Goal: Use online tool/utility: Utilize a website feature to perform a specific function

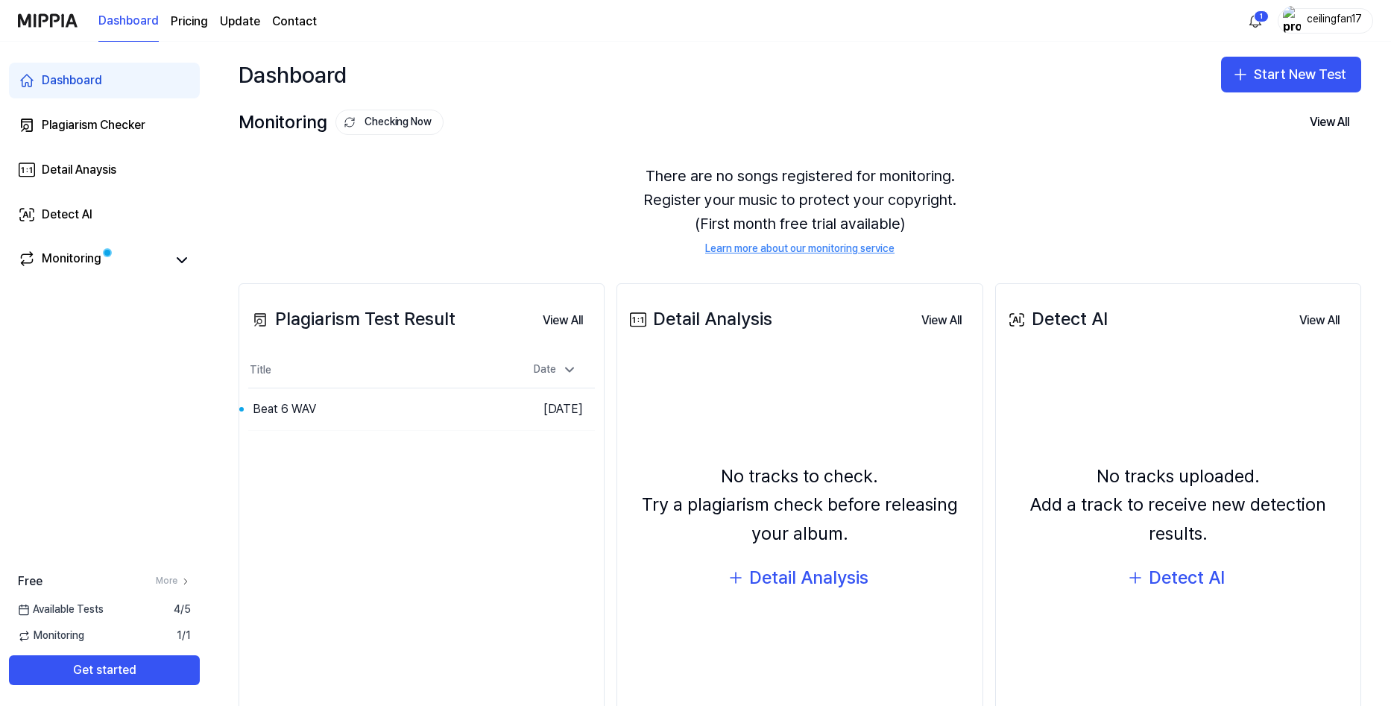
scroll to position [78, 0]
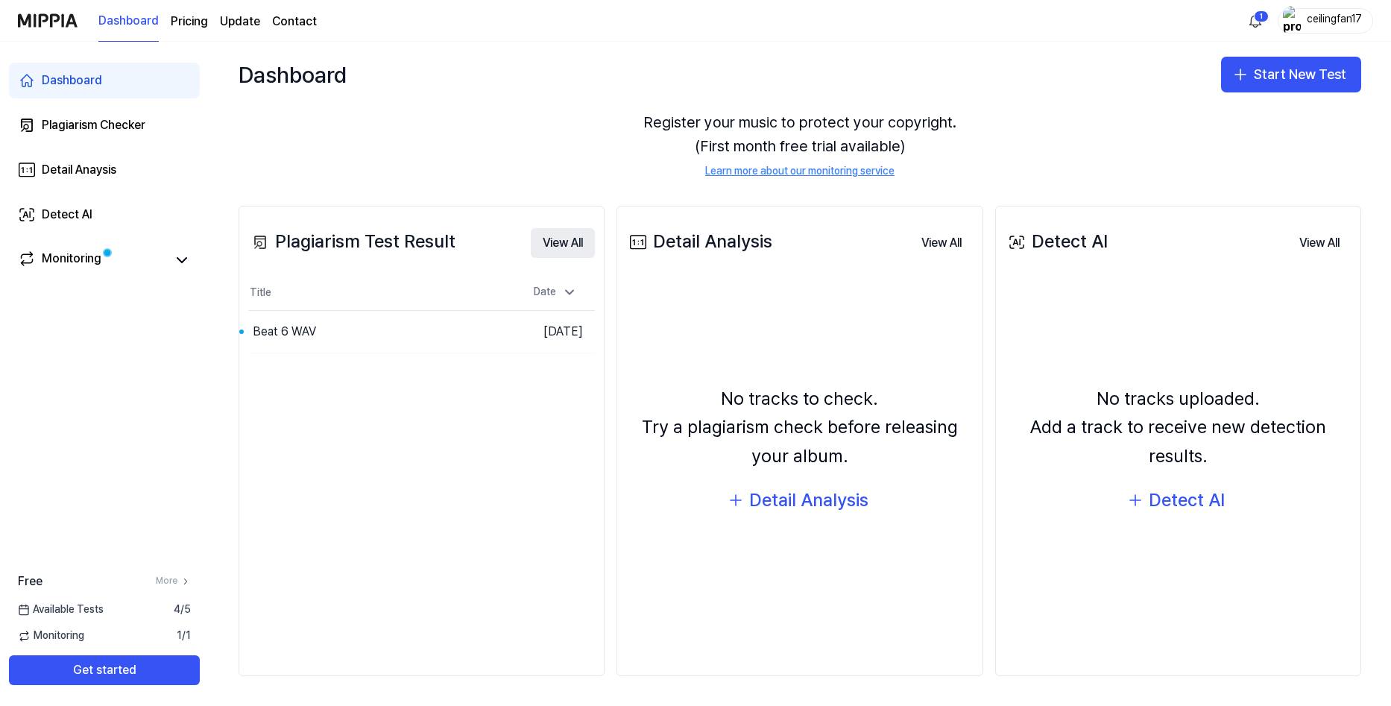
click at [547, 240] on button "View All" at bounding box center [563, 243] width 64 height 30
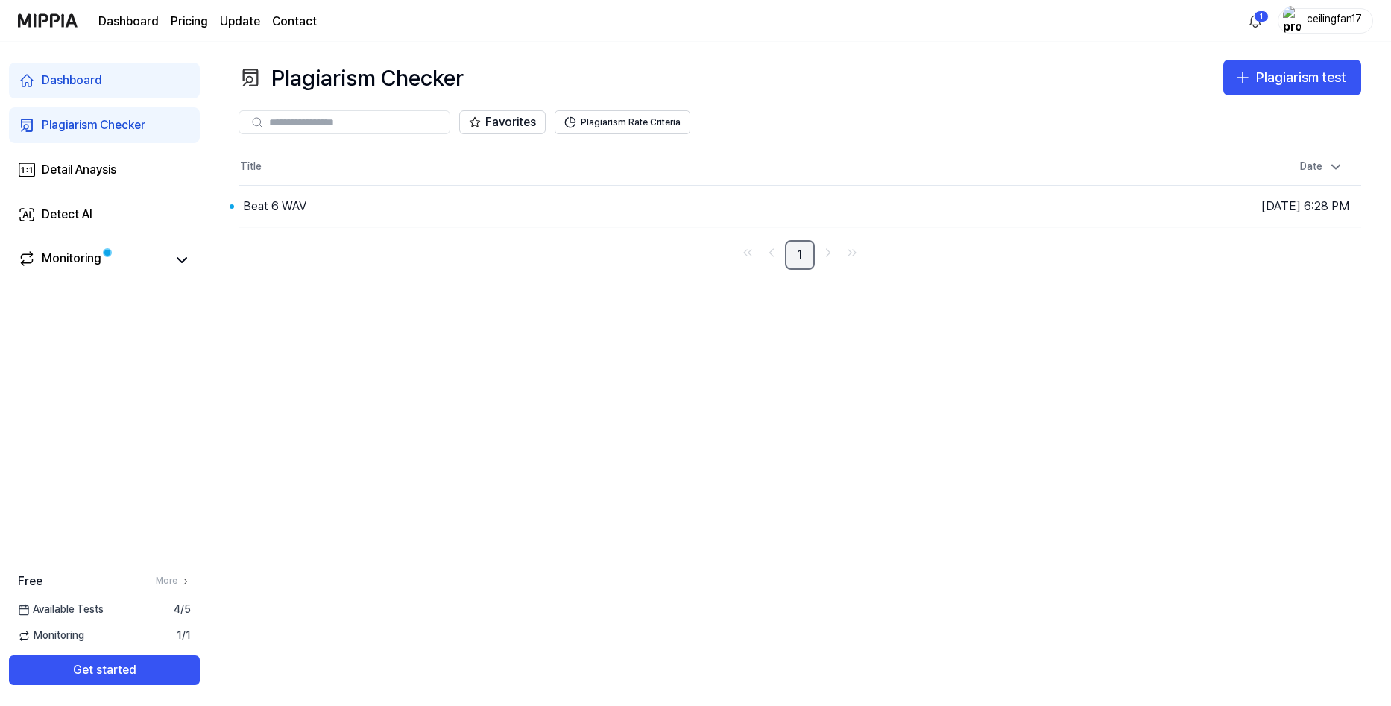
click at [796, 253] on link "1" at bounding box center [800, 255] width 30 height 30
click at [829, 253] on icon "Go to next page" at bounding box center [828, 253] width 15 height 18
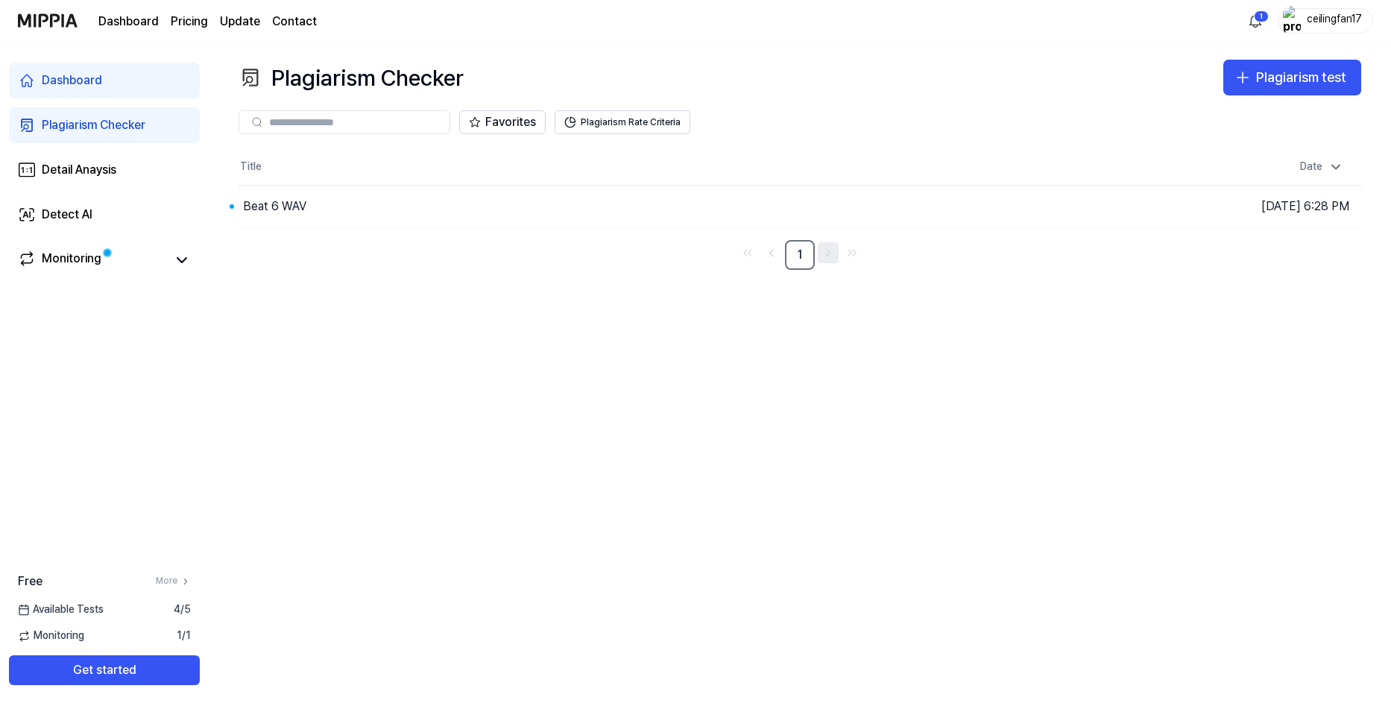
click at [829, 253] on icon "Go to next page" at bounding box center [828, 253] width 15 height 18
click at [837, 243] on link "Go to next page" at bounding box center [828, 252] width 21 height 21
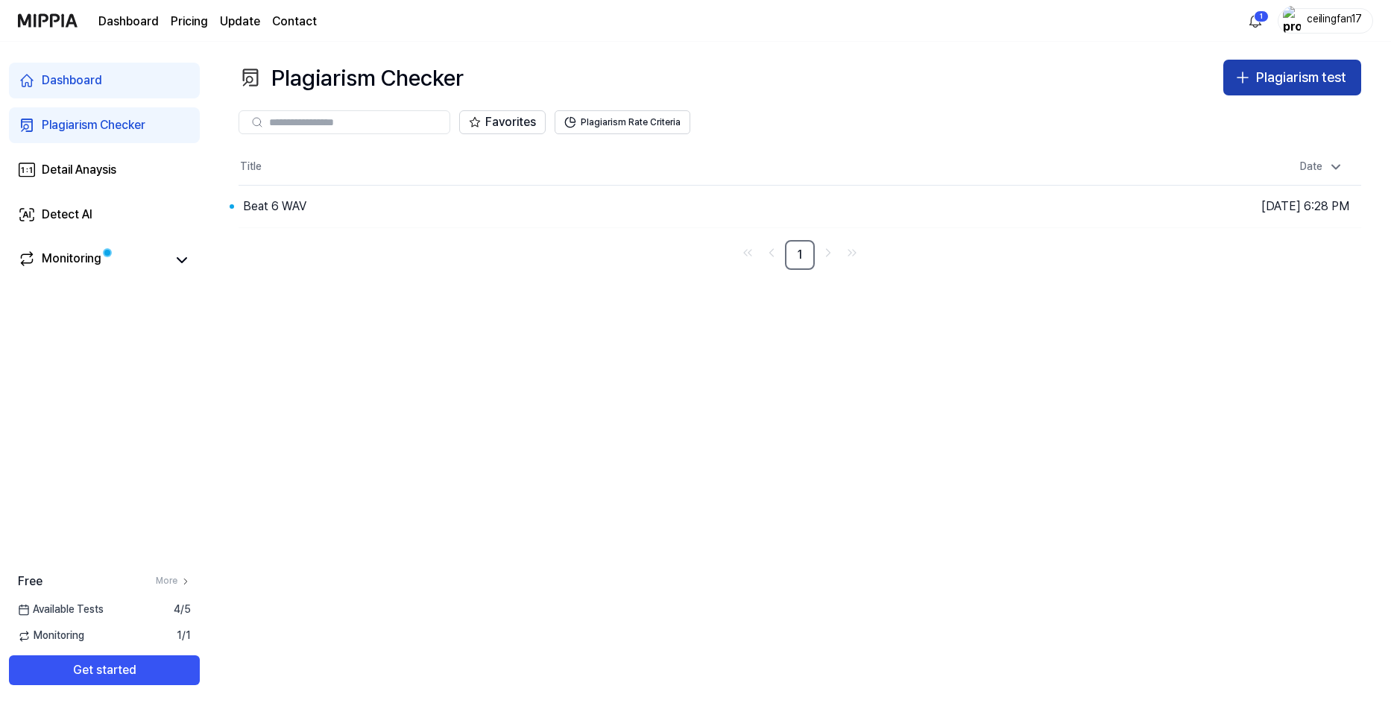
click at [1279, 75] on div "Plagiarism test" at bounding box center [1301, 78] width 90 height 22
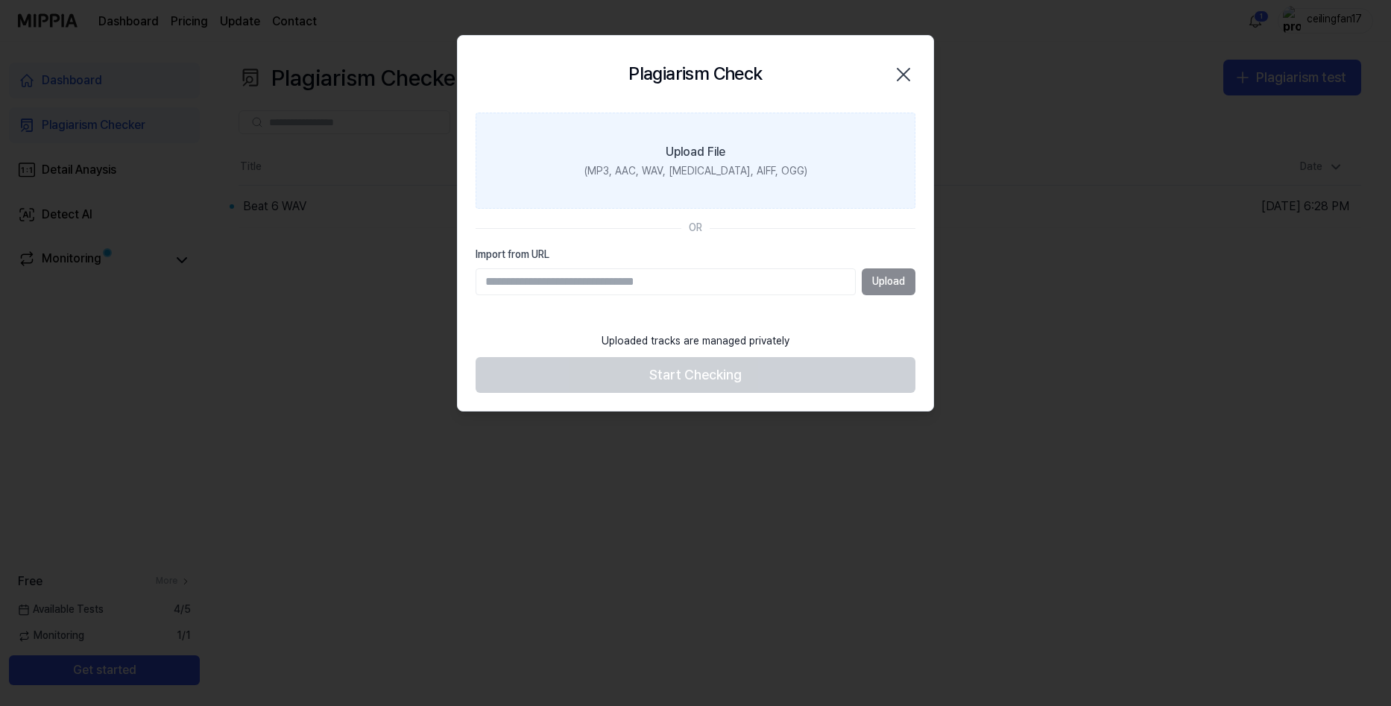
click at [641, 167] on div "(MP3, AAC, WAV, [MEDICAL_DATA], AIFF, OGG)" at bounding box center [696, 171] width 223 height 15
click at [0, 0] on input "Upload File (MP3, AAC, WAV, [MEDICAL_DATA], AIFF, OGG)" at bounding box center [0, 0] width 0 height 0
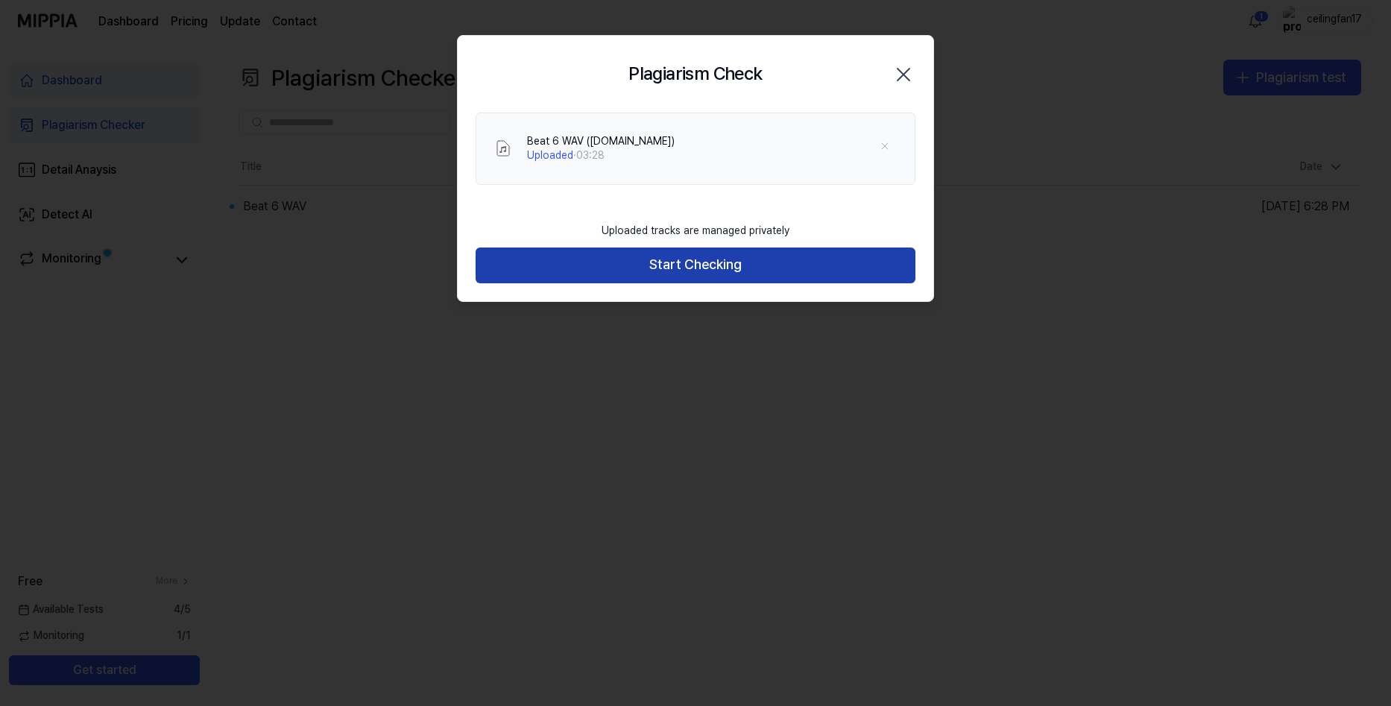
click at [743, 250] on button "Start Checking" at bounding box center [696, 266] width 440 height 36
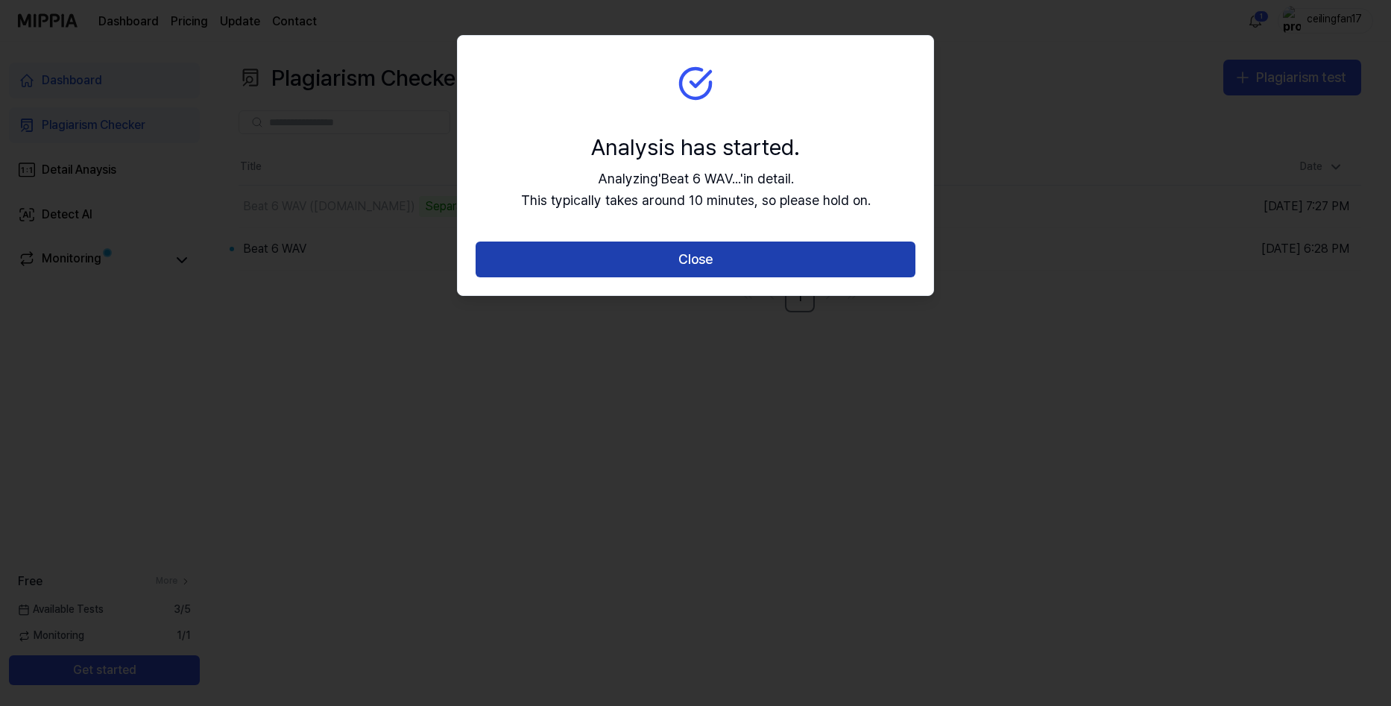
click at [718, 259] on button "Close" at bounding box center [696, 260] width 440 height 36
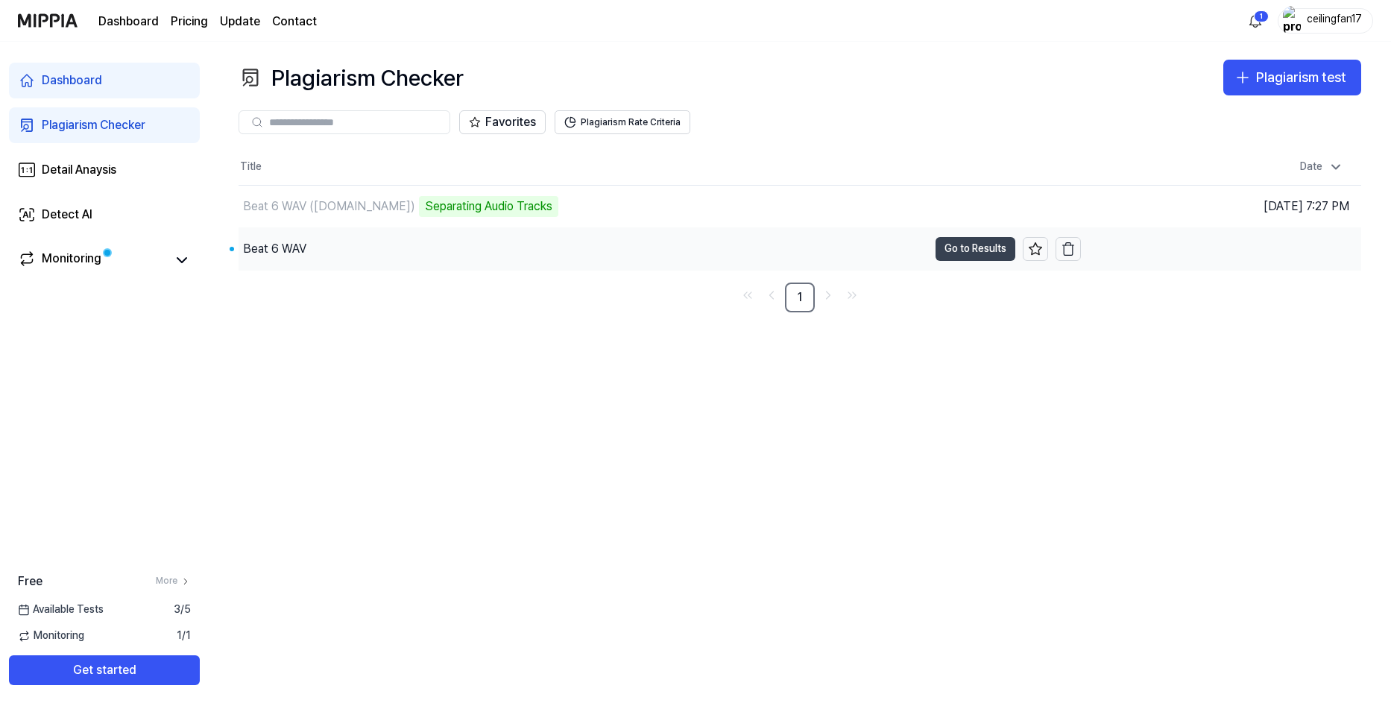
click at [953, 244] on button "Go to Results" at bounding box center [976, 249] width 80 height 24
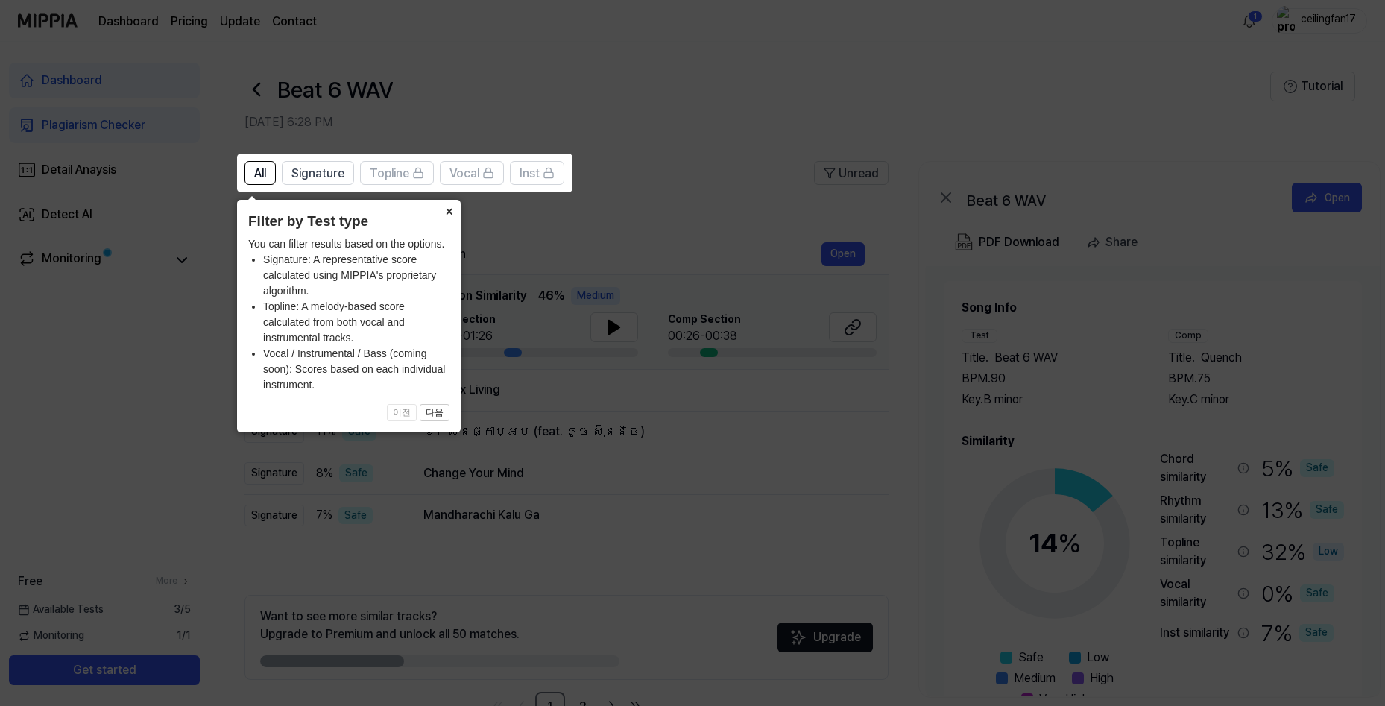
click at [446, 212] on button "×" at bounding box center [449, 210] width 24 height 21
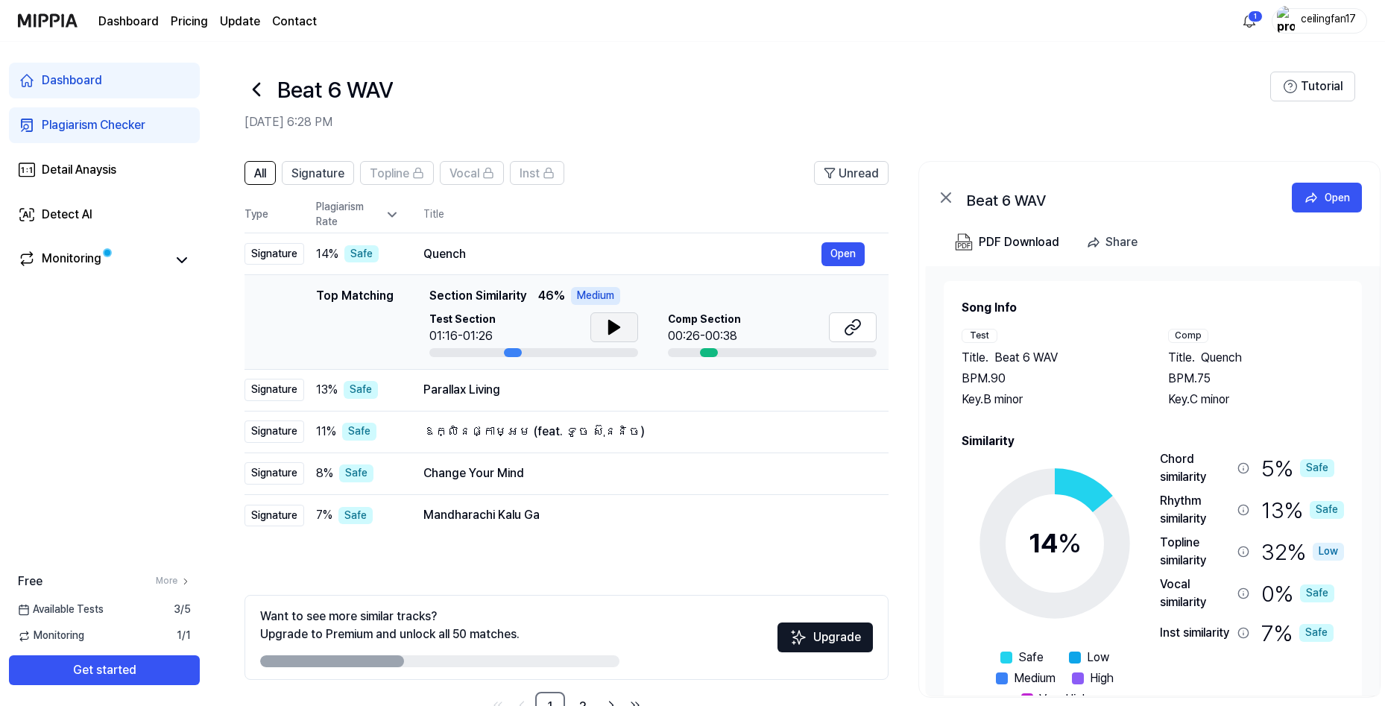
click at [614, 327] on icon at bounding box center [614, 327] width 10 height 13
click at [616, 324] on icon at bounding box center [617, 327] width 3 height 12
click at [846, 244] on button "Open" at bounding box center [843, 254] width 43 height 24
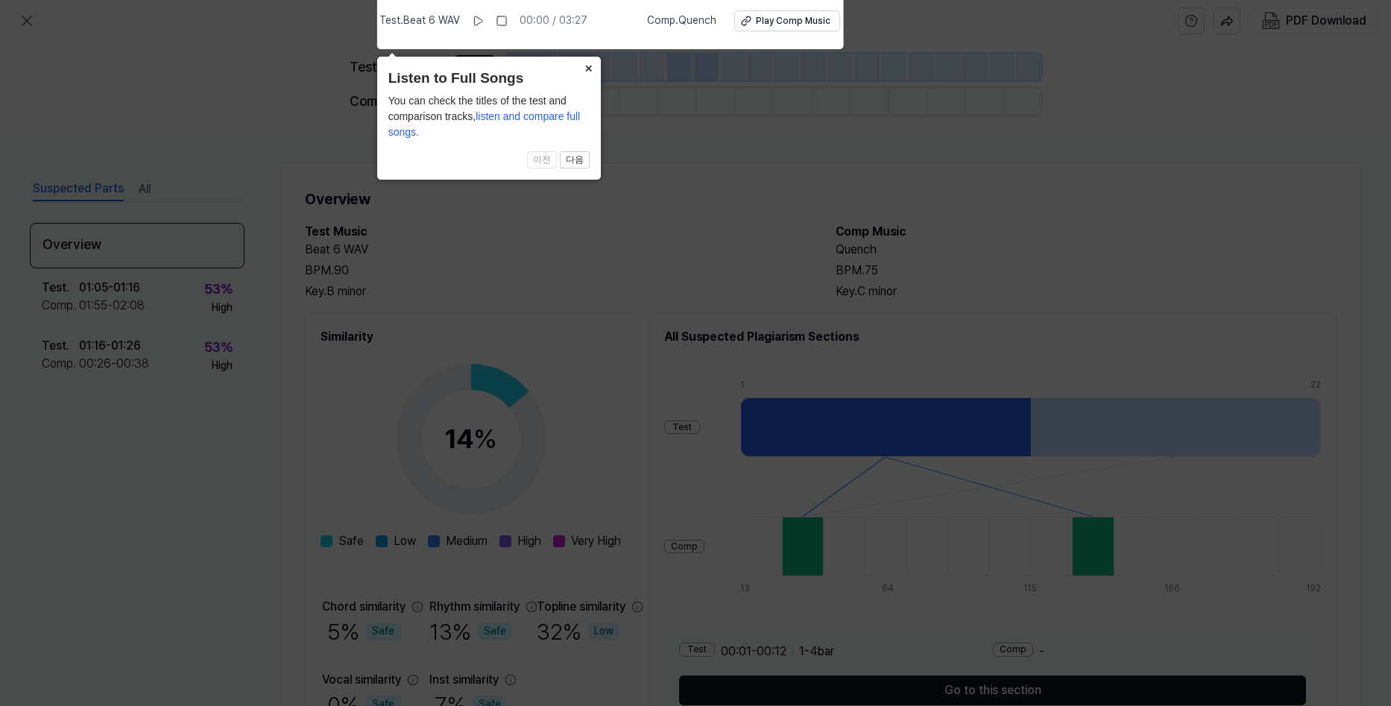
click at [594, 67] on button "×" at bounding box center [589, 67] width 24 height 21
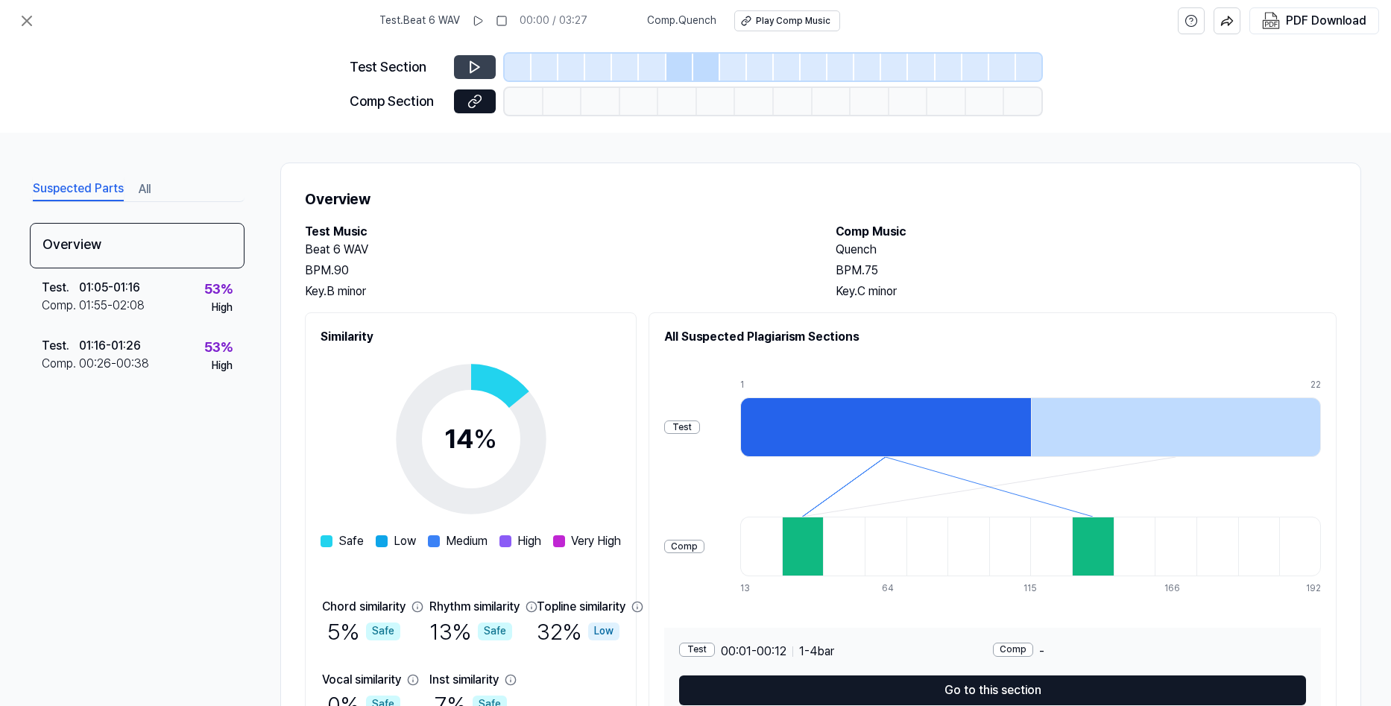
click at [473, 55] on button at bounding box center [475, 67] width 42 height 24
click at [477, 71] on icon at bounding box center [475, 67] width 15 height 15
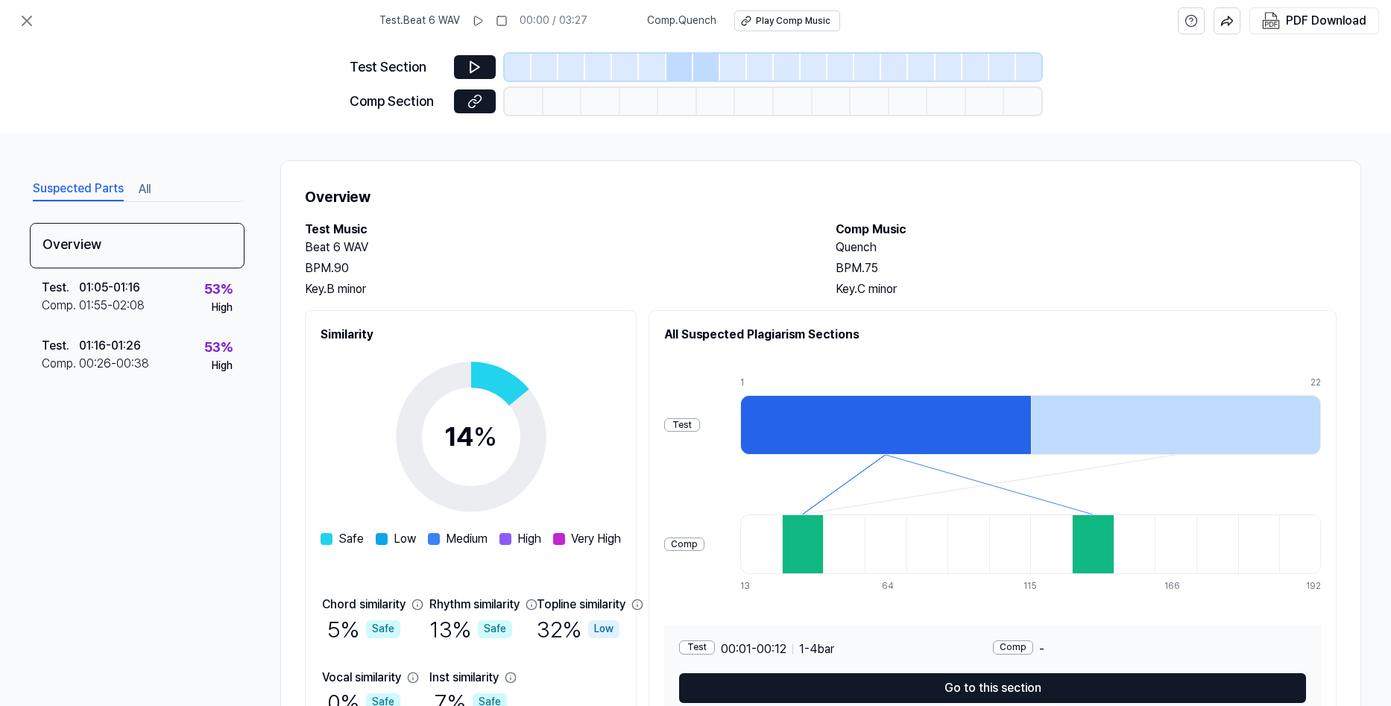
scroll to position [0, 0]
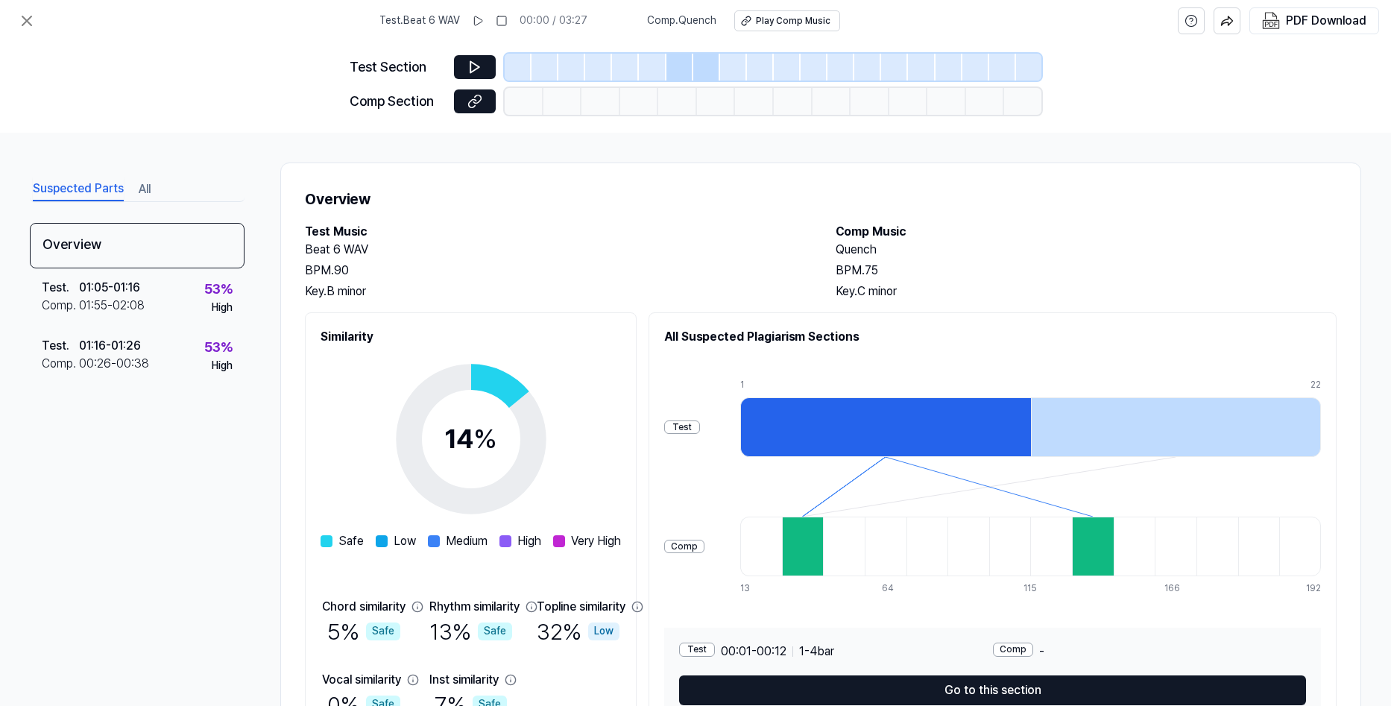
click at [73, 195] on button "Suspected Parts" at bounding box center [78, 189] width 91 height 24
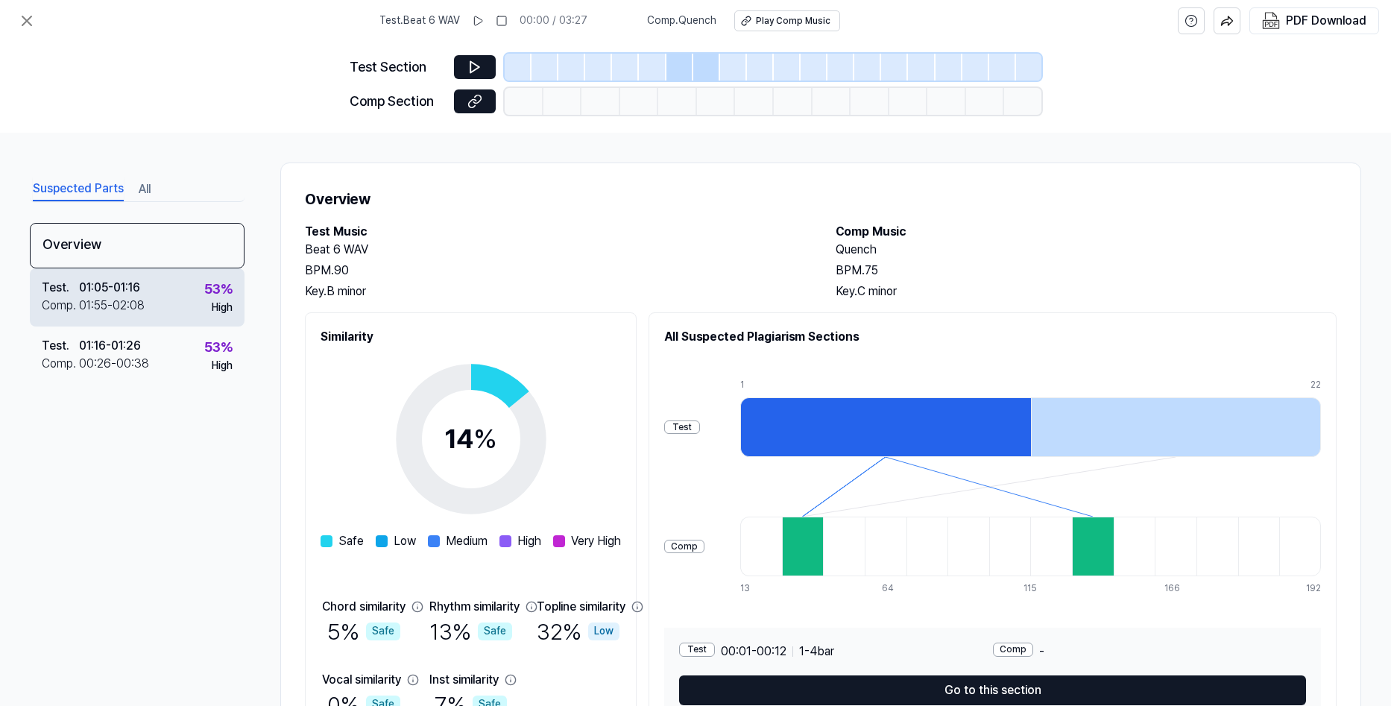
click at [162, 298] on div "Test . 01:05 - 01:16 Comp . 01:55 - 02:08 53 % High" at bounding box center [137, 297] width 215 height 58
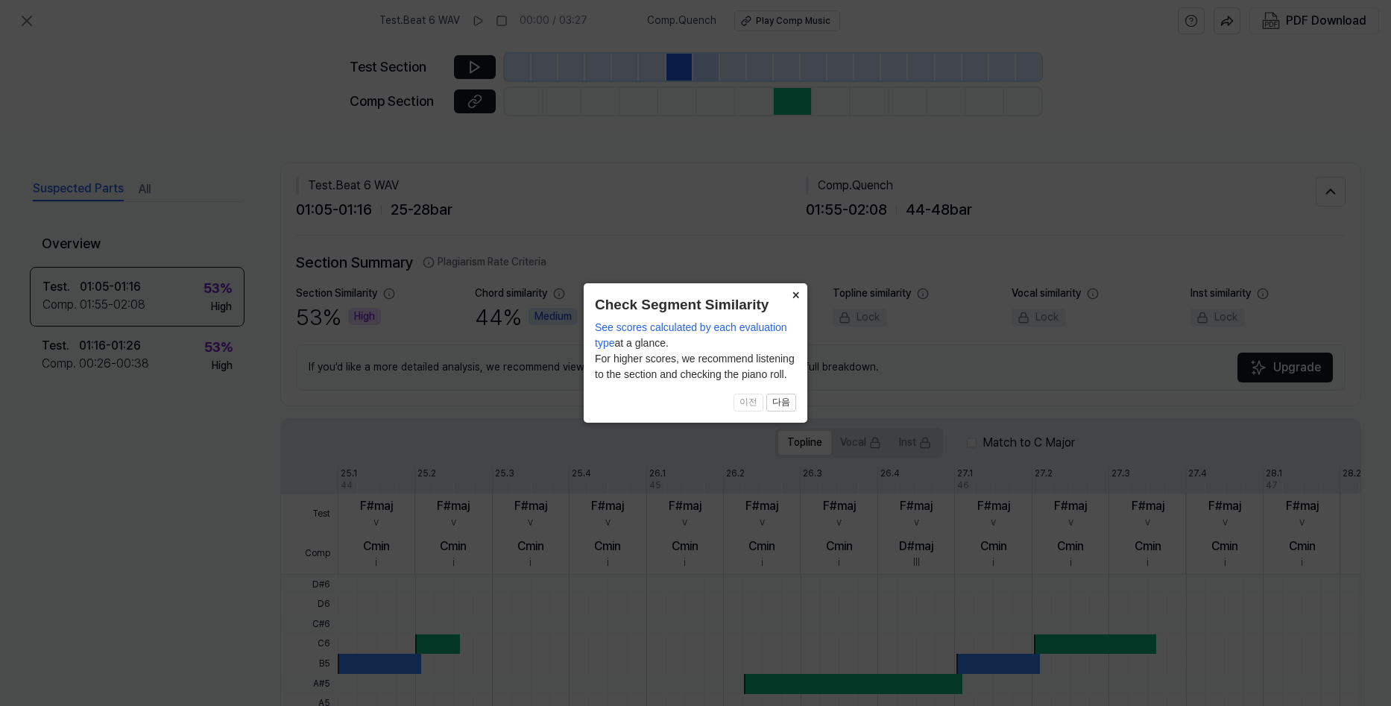
click at [796, 293] on button "×" at bounding box center [796, 293] width 24 height 21
